Goal: Task Accomplishment & Management: Manage account settings

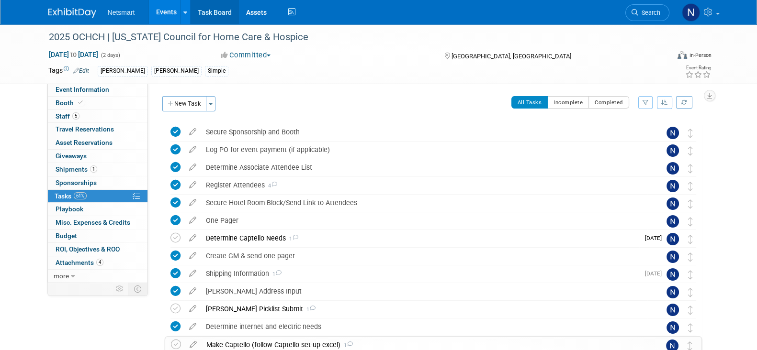
click at [220, 6] on link "Task Board" at bounding box center [214, 12] width 48 height 24
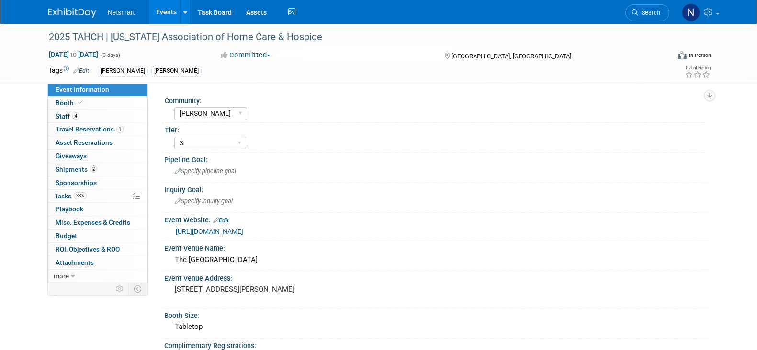
select select "[PERSON_NAME]"
select select "3"
select select "Yes"
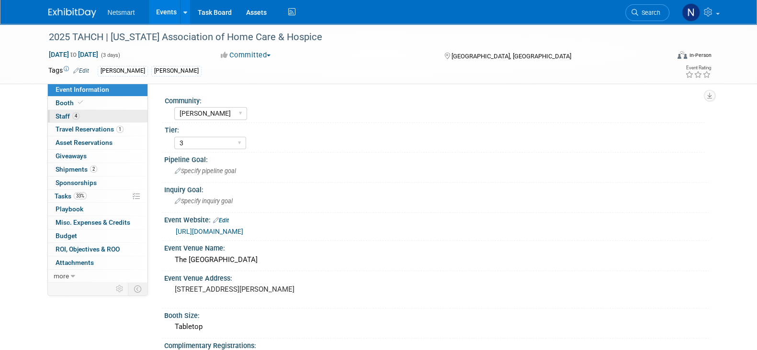
click at [96, 116] on link "4 Staff 4" at bounding box center [98, 116] width 100 height 13
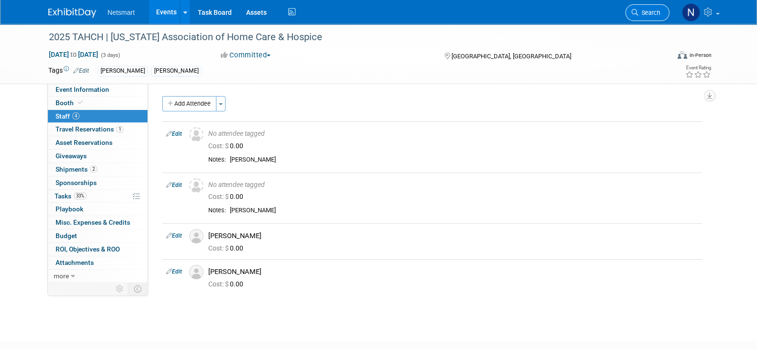
click at [632, 17] on link "Search" at bounding box center [647, 12] width 44 height 17
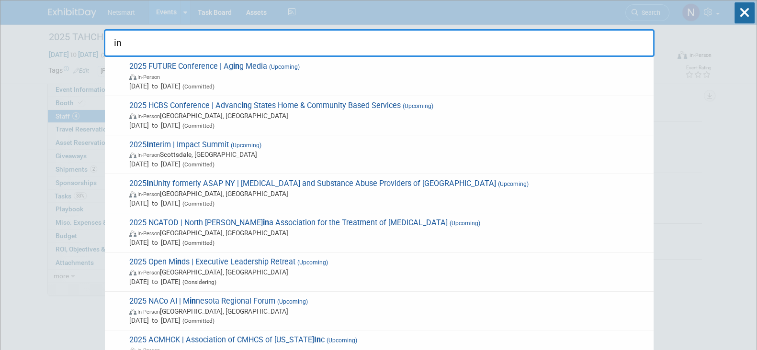
type input "in"
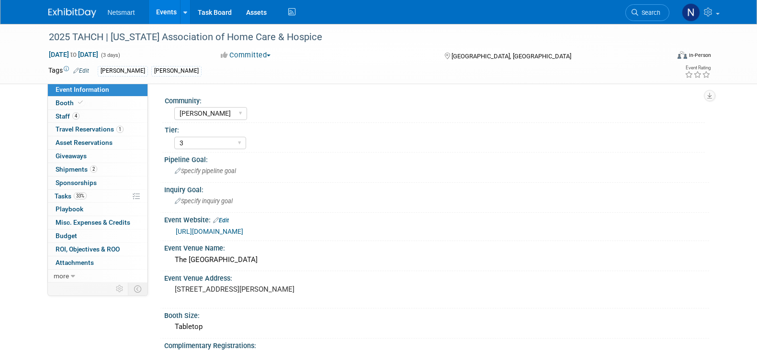
select select "[PERSON_NAME]"
select select "3"
select select "Yes"
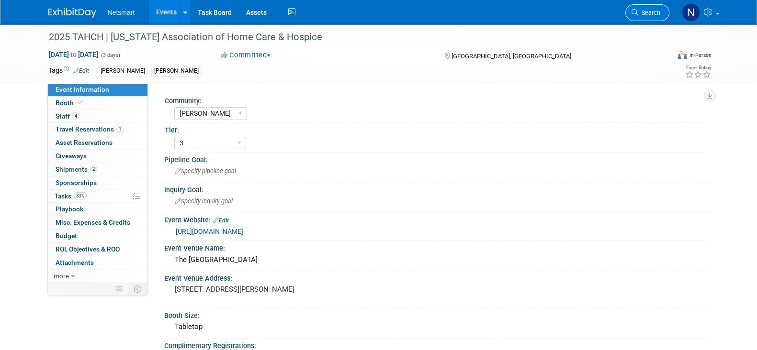
click at [650, 8] on link "Search" at bounding box center [647, 12] width 44 height 17
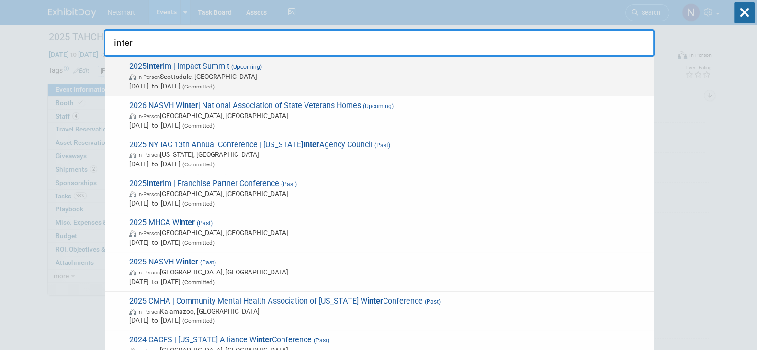
type input "inter"
click at [181, 80] on span "In-Person Scottsdale, AZ" at bounding box center [388, 77] width 519 height 10
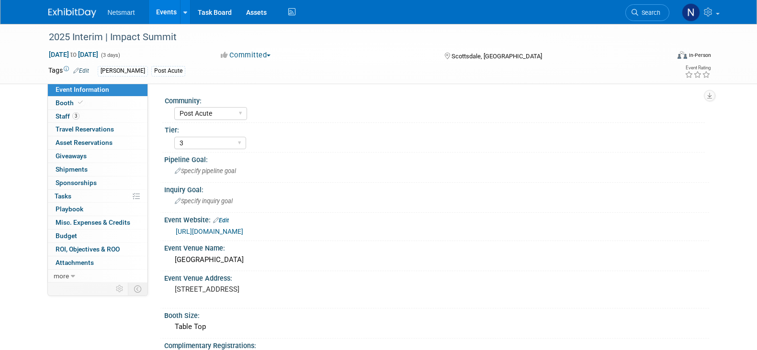
select select "Post Acute"
select select "3"
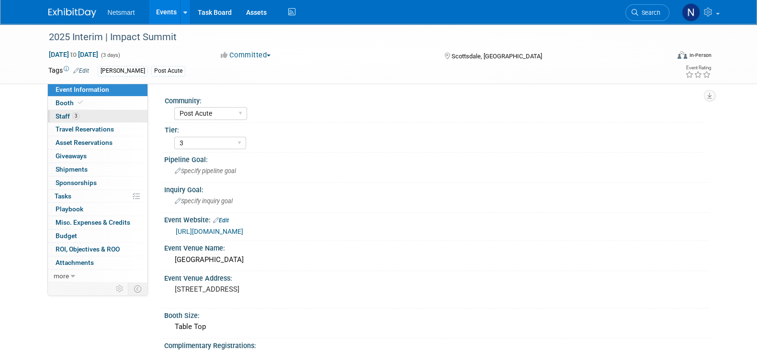
click at [89, 113] on link "3 Staff 3" at bounding box center [98, 116] width 100 height 13
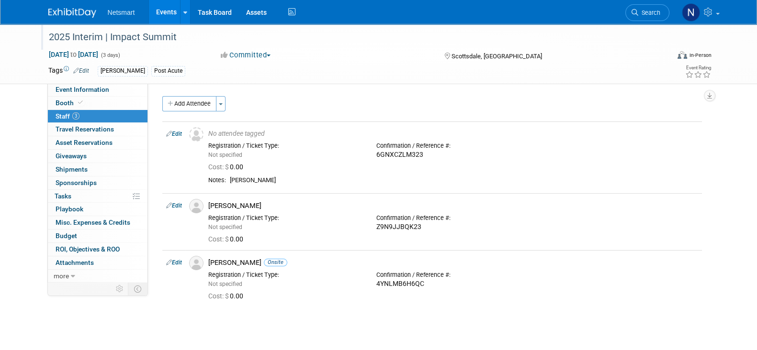
click at [90, 36] on div "2025 Interim | Impact Summit" at bounding box center [349, 37] width 609 height 17
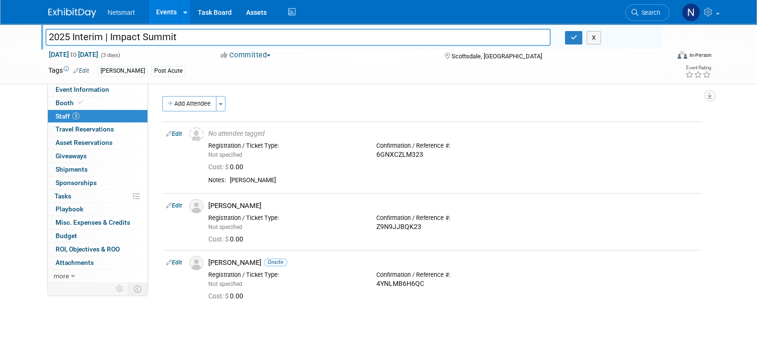
click at [90, 36] on input "2025 Interim | Impact Summit" at bounding box center [297, 37] width 505 height 17
click at [570, 38] on icon "button" at bounding box center [573, 37] width 7 height 6
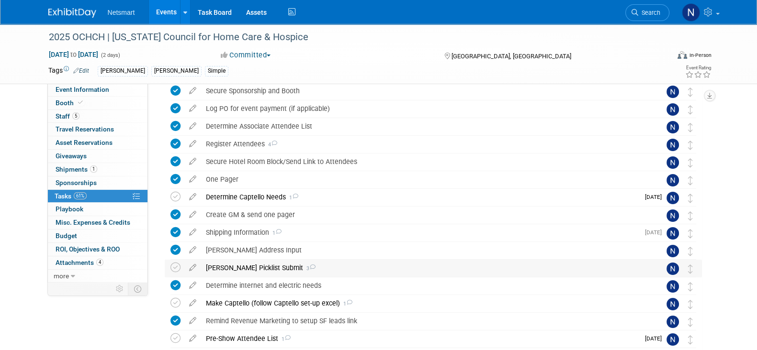
scroll to position [59, 0]
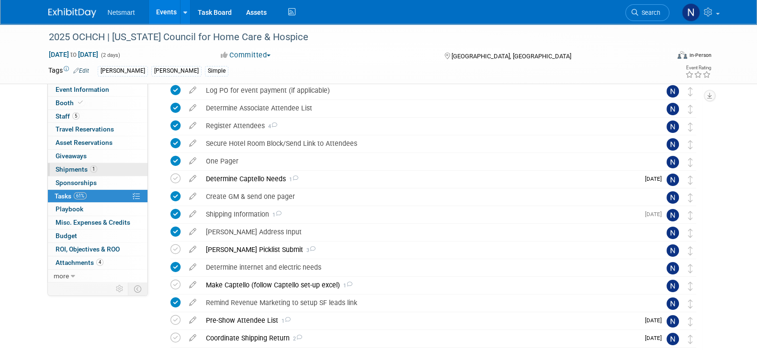
click at [90, 169] on span "1" at bounding box center [93, 169] width 7 height 7
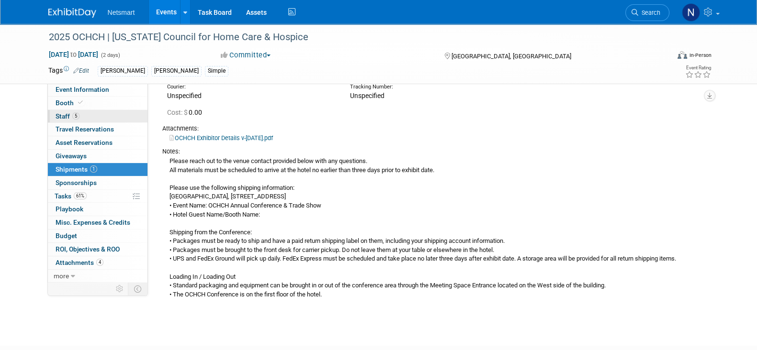
click at [108, 119] on link "5 Staff 5" at bounding box center [98, 116] width 100 height 13
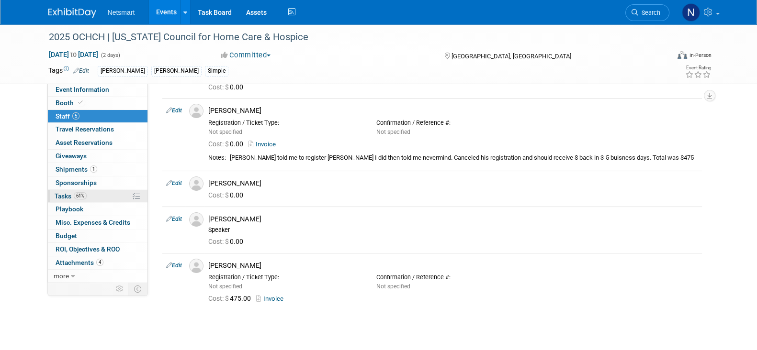
click at [106, 197] on link "61% Tasks 61%" at bounding box center [98, 196] width 100 height 13
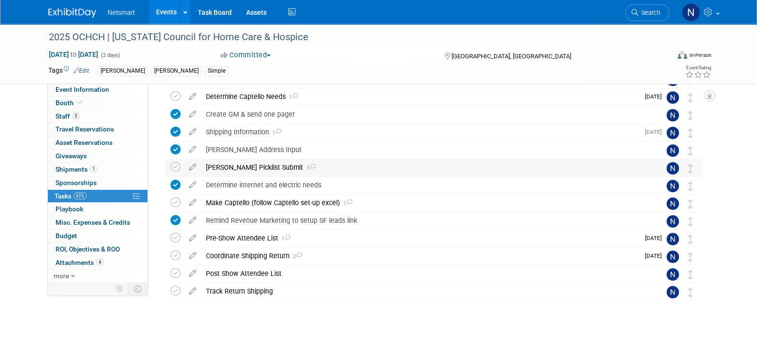
scroll to position [151, 0]
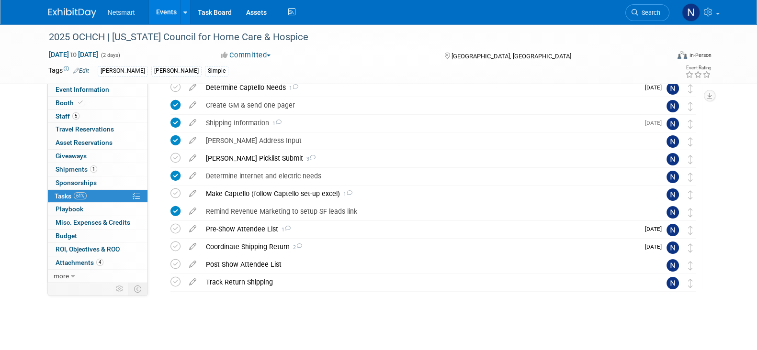
click at [370, 335] on div "2025 OCHCH | [US_STATE] Council for Home Care & Hospice [DATE] to [DATE] (2 day…" at bounding box center [378, 111] width 757 height 477
click at [289, 317] on div "2025 OCHCH | [US_STATE] Council for Home Care & Hospice [GEOGRAPHIC_DATA], [GEO…" at bounding box center [431, 152] width 542 height 358
click at [348, 325] on div "2025 OCHCH | [US_STATE] Council for Home Care & Hospice [GEOGRAPHIC_DATA], [GEO…" at bounding box center [431, 152] width 542 height 358
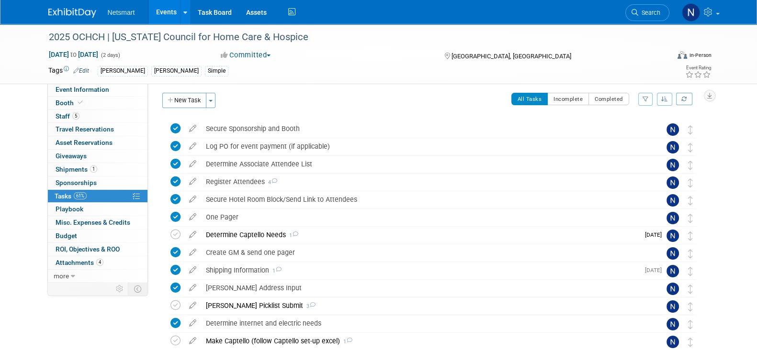
scroll to position [0, 0]
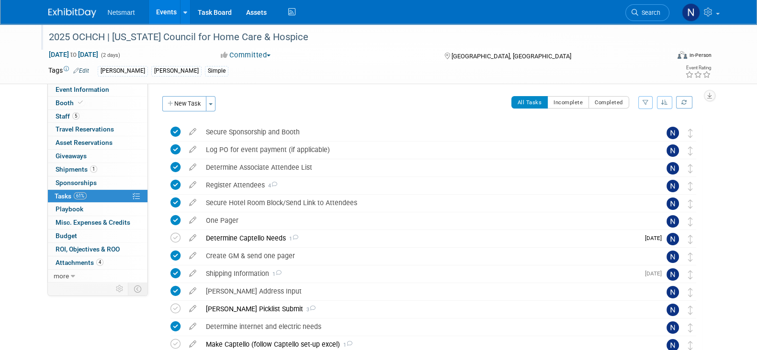
click at [365, 37] on div "2025 OCHCH | [US_STATE] Council for Home Care & Hospice" at bounding box center [349, 37] width 609 height 17
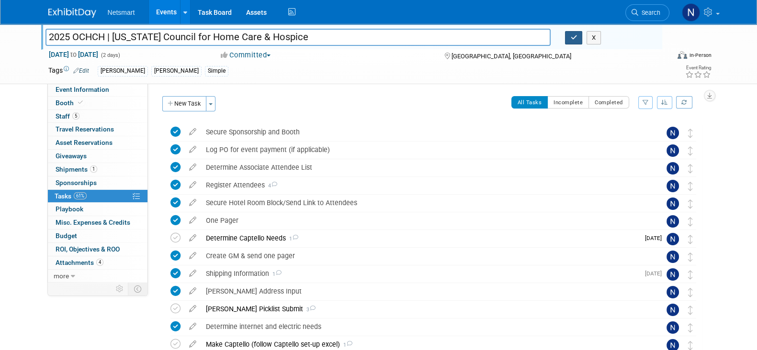
click at [573, 40] on icon "button" at bounding box center [573, 37] width 7 height 6
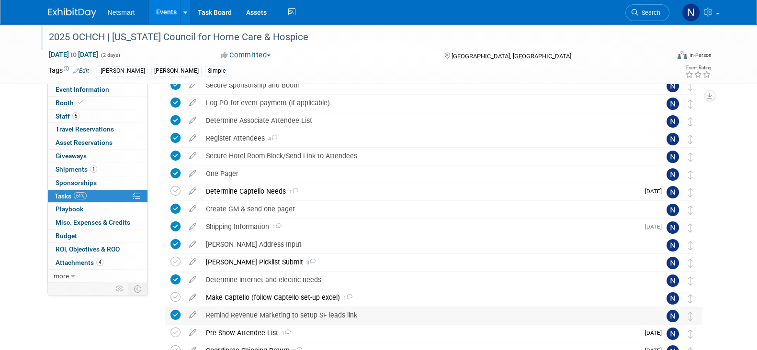
scroll to position [151, 0]
